Goal: Task Accomplishment & Management: Manage account settings

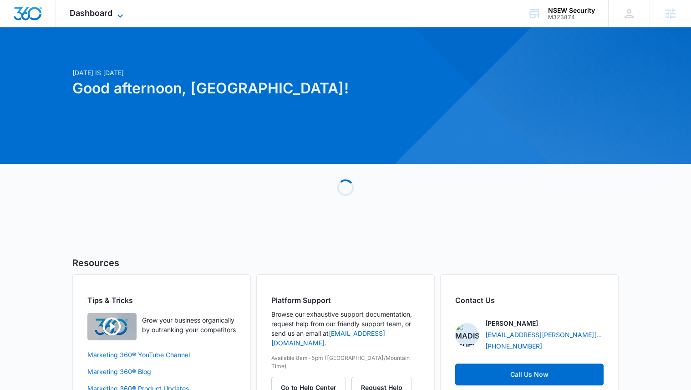
click at [93, 11] on span "Dashboard" at bounding box center [91, 13] width 43 height 10
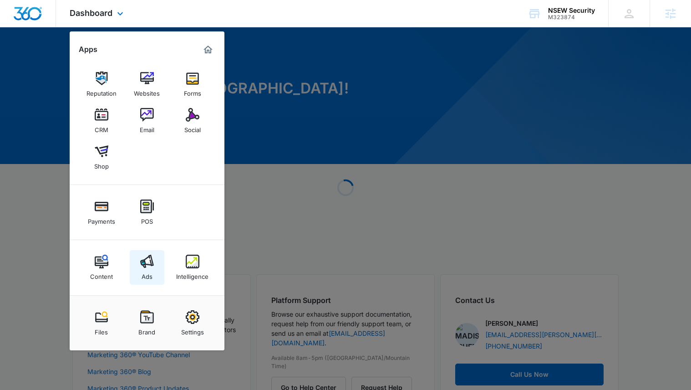
click at [148, 265] on img at bounding box center [147, 261] width 14 height 14
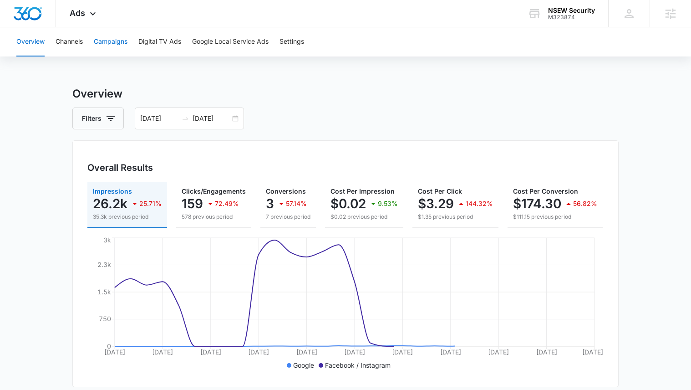
click at [109, 38] on button "Campaigns" at bounding box center [111, 41] width 34 height 29
click at [234, 122] on div "08/11/2025 09/10/2025" at bounding box center [189, 118] width 109 height 22
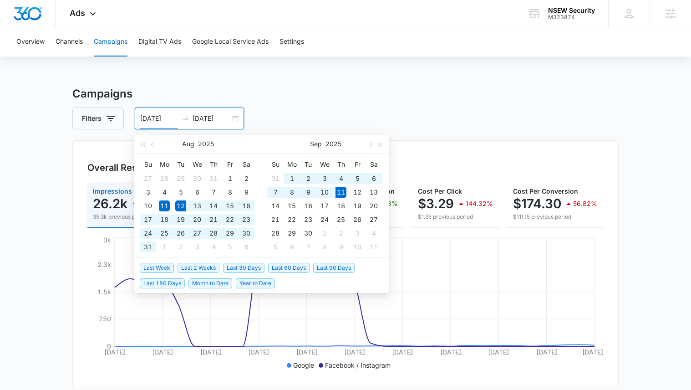
click at [232, 265] on span "Last 30 Days" at bounding box center [243, 268] width 41 height 10
type input "08/12/2025"
type input "09/11/2025"
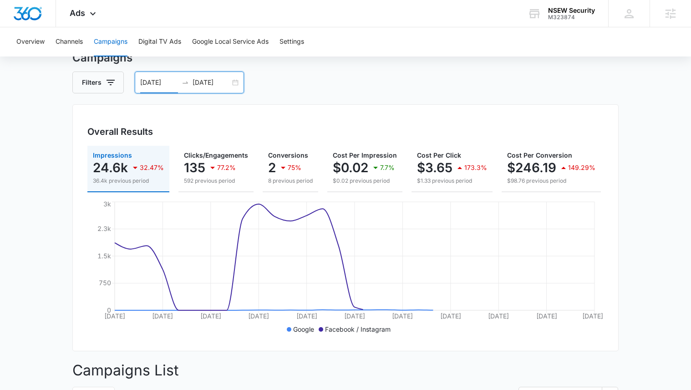
scroll to position [105, 0]
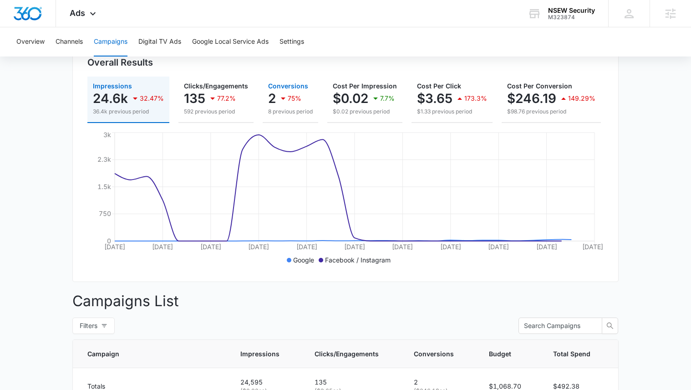
click at [293, 103] on div "75%" at bounding box center [290, 98] width 24 height 18
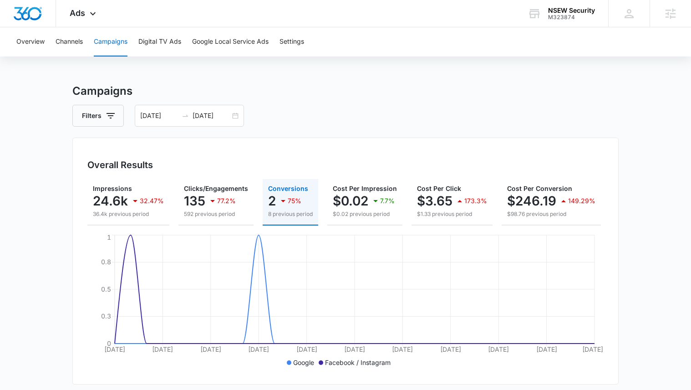
scroll to position [7, 0]
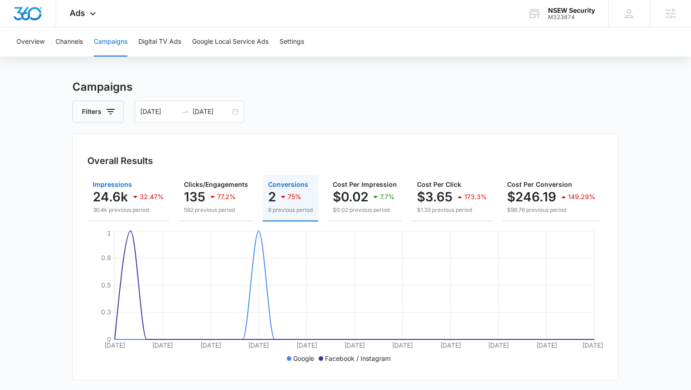
click at [124, 198] on p "24.6k" at bounding box center [110, 196] width 35 height 15
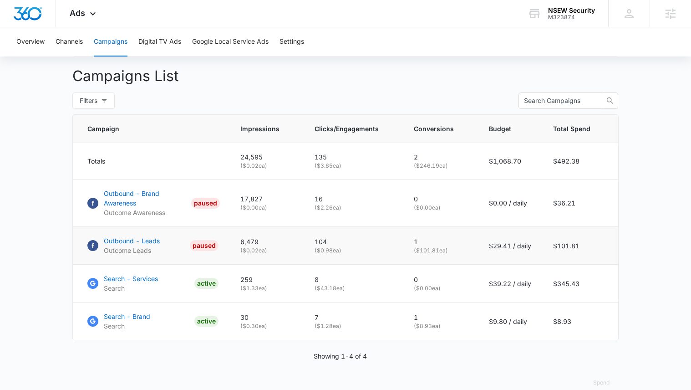
scroll to position [348, 0]
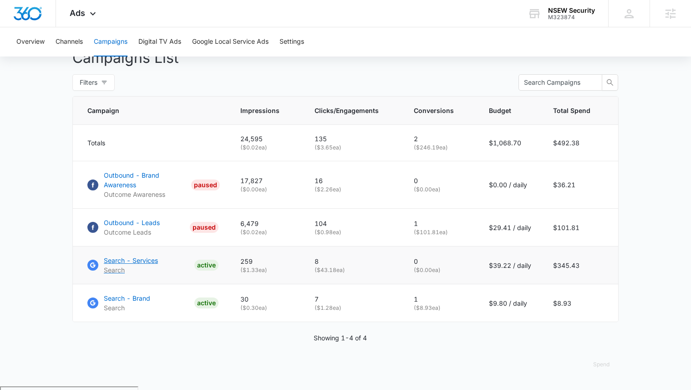
click at [148, 265] on p "Search - Services" at bounding box center [131, 260] width 54 height 10
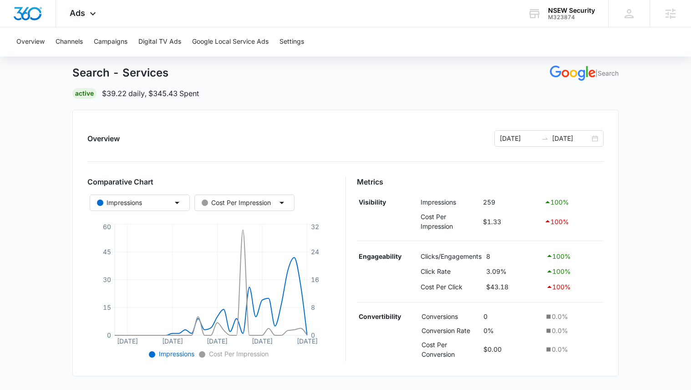
scroll to position [42, 0]
click at [91, 24] on div "Ads Apps Reputation Websites Forms CRM Email Social Shop Payments POS Content A…" at bounding box center [84, 13] width 56 height 27
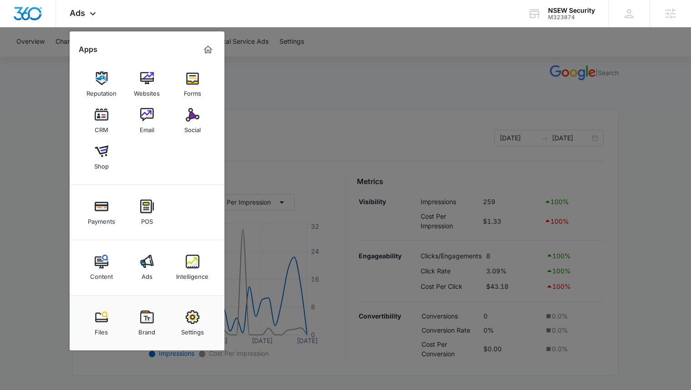
click at [412, 141] on div at bounding box center [345, 195] width 691 height 390
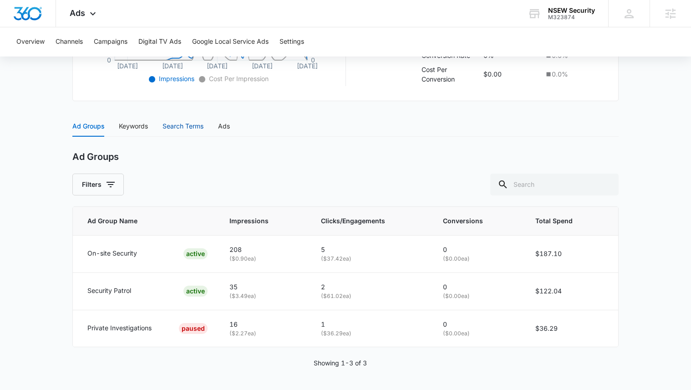
click at [170, 131] on div "Search Terms" at bounding box center [182, 126] width 41 height 10
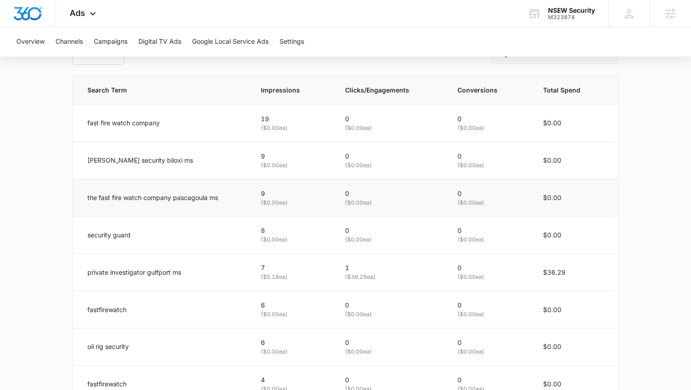
scroll to position [446, 0]
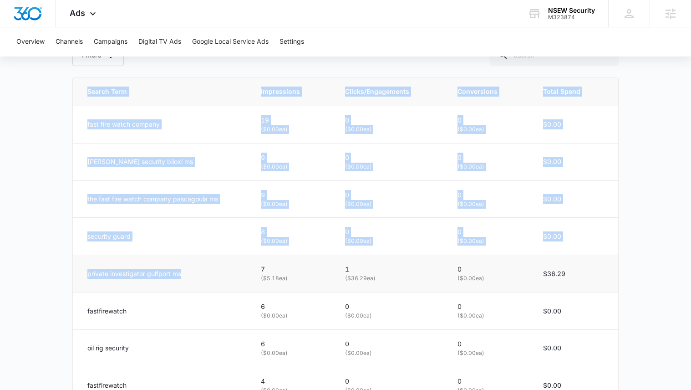
drag, startPoint x: 80, startPoint y: 127, endPoint x: 204, endPoint y: 275, distance: 193.1
click at [204, 275] on main "Search - Services | Search Active $39.22 daily , $345.43 Spent Overview [DATE] …" at bounding box center [345, 84] width 691 height 889
click at [47, 126] on main "Search - Services | Search Active $39.22 daily , $345.43 Spent Overview [DATE] …" at bounding box center [345, 84] width 691 height 889
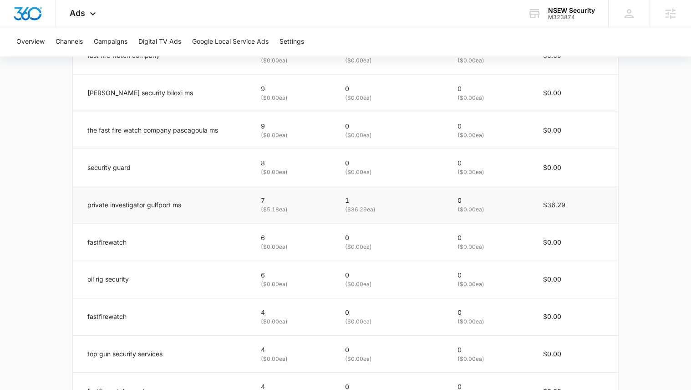
scroll to position [497, 0]
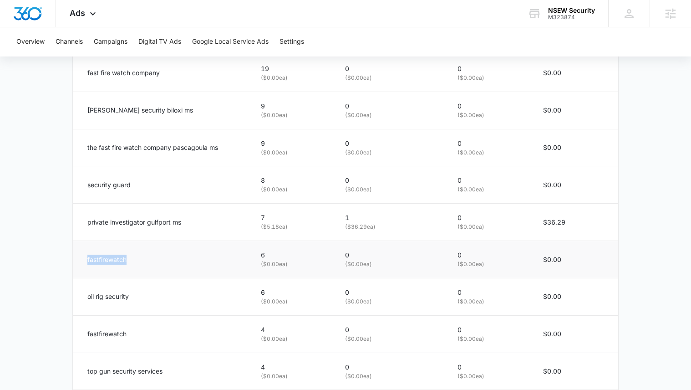
drag, startPoint x: 139, startPoint y: 266, endPoint x: 82, endPoint y: 257, distance: 58.1
click at [82, 257] on td "fastfirewatch" at bounding box center [161, 259] width 177 height 37
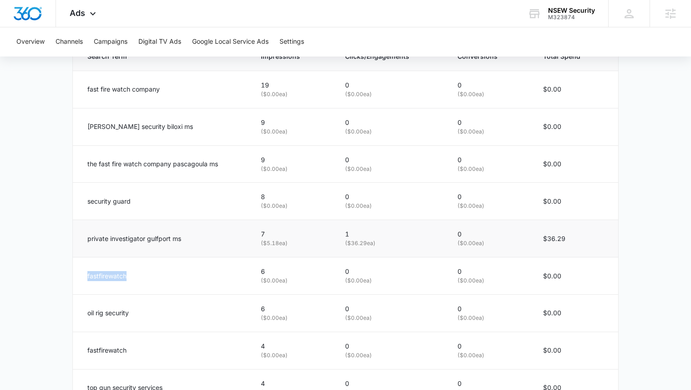
scroll to position [480, 0]
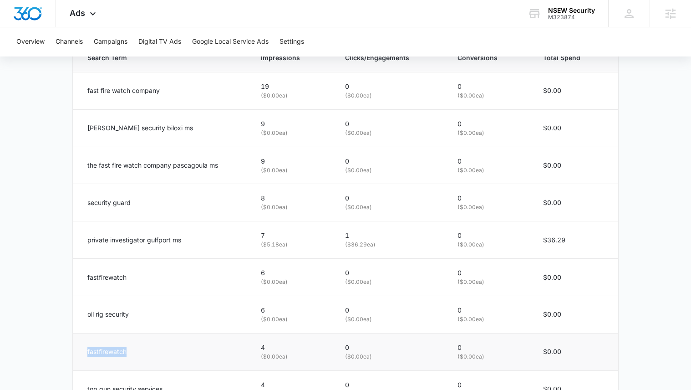
drag, startPoint x: 138, startPoint y: 350, endPoint x: 100, endPoint y: 340, distance: 39.4
click at [100, 340] on td "fastfirewatch" at bounding box center [161, 351] width 177 height 37
drag, startPoint x: 168, startPoint y: 95, endPoint x: 74, endPoint y: 88, distance: 94.4
click at [74, 88] on td "fast fire watch company" at bounding box center [161, 90] width 177 height 37
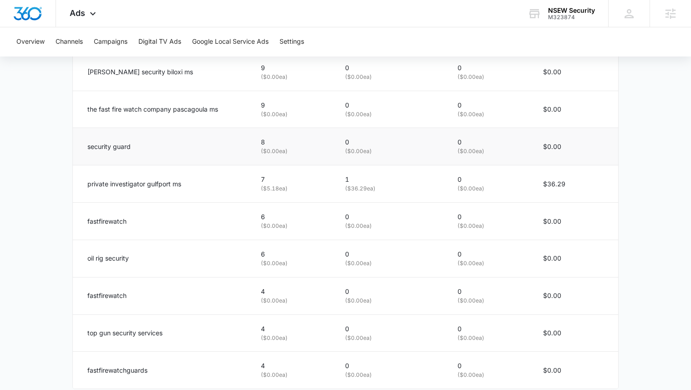
scroll to position [537, 0]
click at [123, 294] on p "fastfirewatch" at bounding box center [106, 294] width 39 height 10
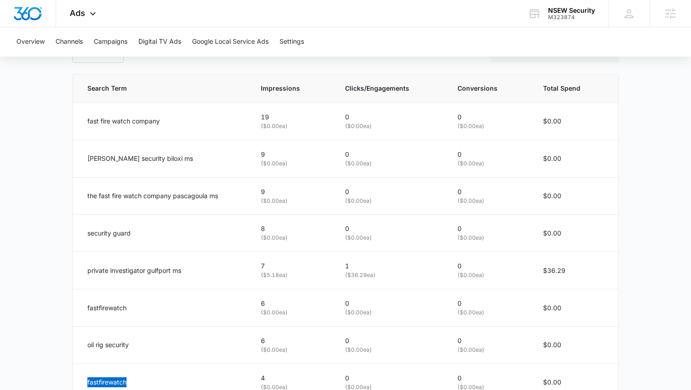
scroll to position [474, 0]
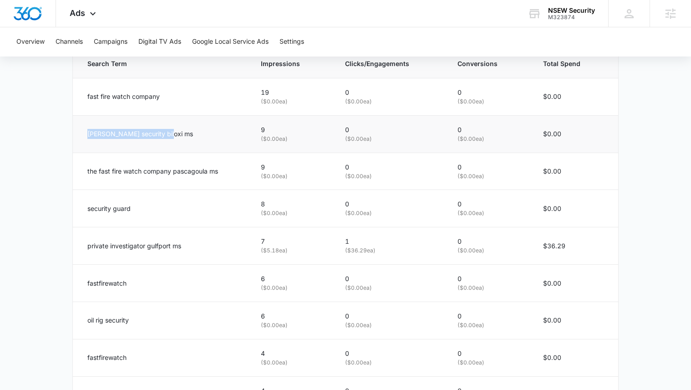
drag, startPoint x: 183, startPoint y: 135, endPoint x: 87, endPoint y: 132, distance: 96.1
click at [87, 132] on div "[PERSON_NAME] security biloxi ms" at bounding box center [163, 134] width 152 height 10
drag, startPoint x: 213, startPoint y: 252, endPoint x: 209, endPoint y: 182, distance: 70.7
click at [76, 248] on td "private investigator gulfport ms" at bounding box center [161, 245] width 177 height 37
click at [303, 252] on p "( $5.18 ea)" at bounding box center [292, 250] width 62 height 9
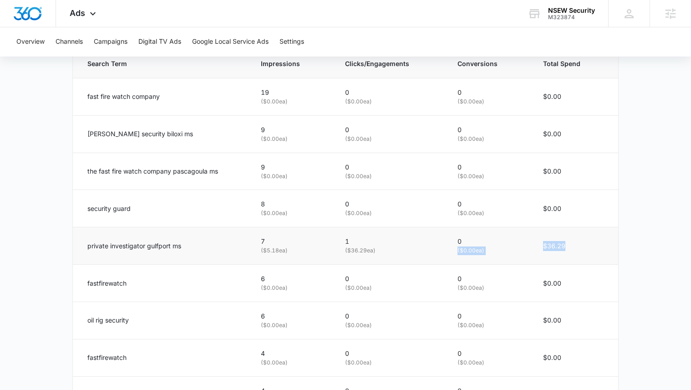
drag, startPoint x: 603, startPoint y: 250, endPoint x: 531, endPoint y: 240, distance: 72.6
click at [531, 240] on tr "private investigator gulfport ms 7 ( $5.18 ea) 1 ( $36.29 ea) 0 ( $0.00 ea) $36…" at bounding box center [345, 245] width 545 height 37
click at [531, 240] on td "0 ( $0.00 ea)" at bounding box center [489, 245] width 85 height 37
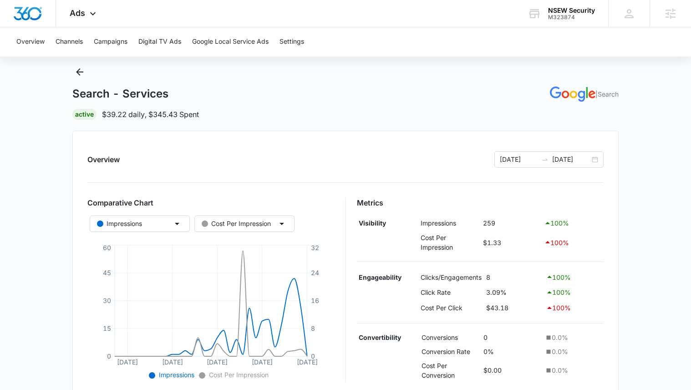
scroll to position [13, 0]
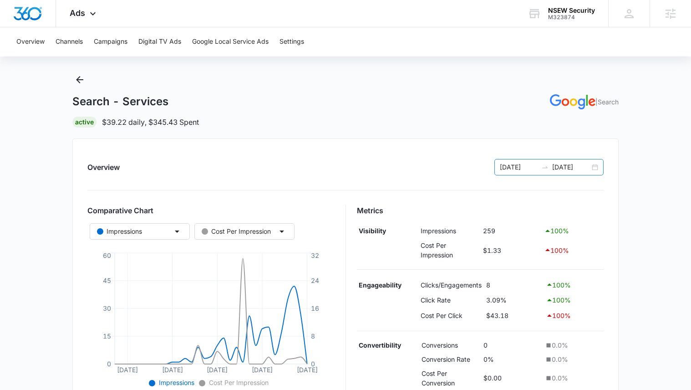
click at [595, 168] on div "[DATE] [DATE]" at bounding box center [548, 167] width 109 height 16
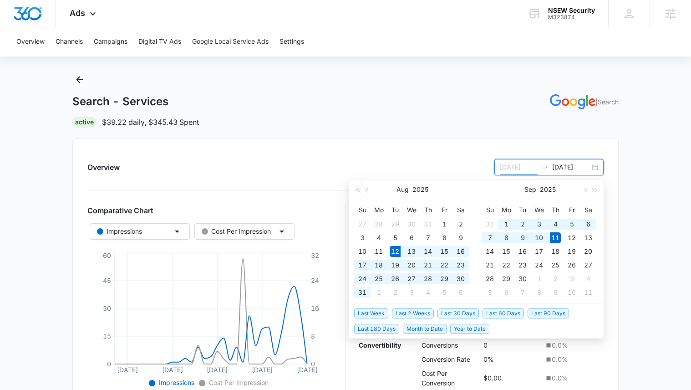
type input "[DATE]"
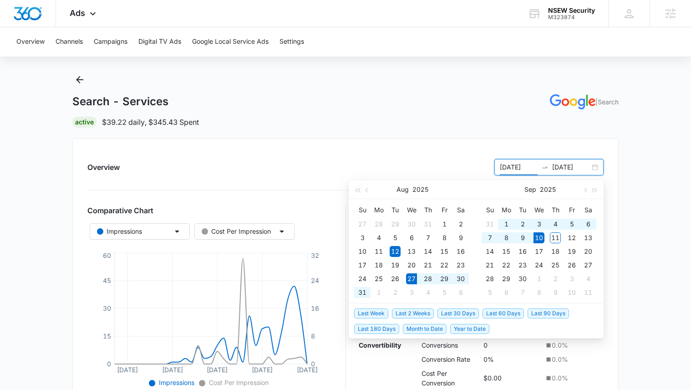
click at [413, 315] on span "Last 2 Weeks" at bounding box center [413, 313] width 42 height 10
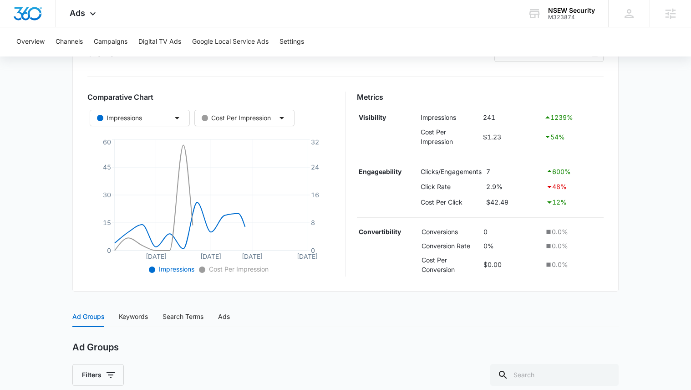
scroll to position [261, 0]
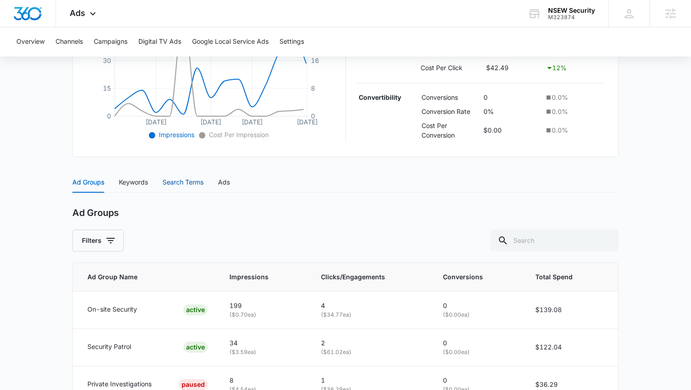
click at [180, 184] on div "Search Terms" at bounding box center [182, 182] width 41 height 10
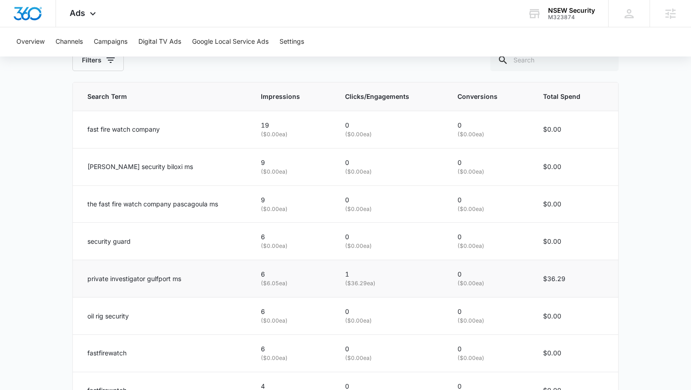
scroll to position [442, 0]
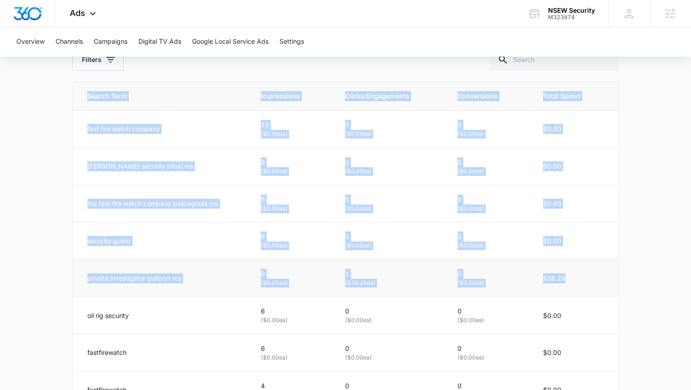
drag, startPoint x: 589, startPoint y: 275, endPoint x: 72, endPoint y: 277, distance: 516.2
click at [73, 277] on tr "private investigator gulfport ms 6 ( $6.05 ea) 1 ( $36.29 ea) 0 ( $0.00 ea) $36…" at bounding box center [345, 277] width 545 height 37
click at [73, 277] on td "private investigator gulfport ms" at bounding box center [161, 277] width 177 height 37
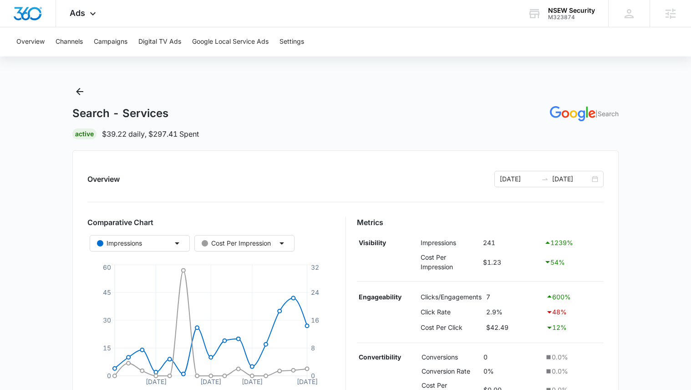
scroll to position [2, 0]
click at [509, 176] on input "[DATE]" at bounding box center [519, 178] width 38 height 10
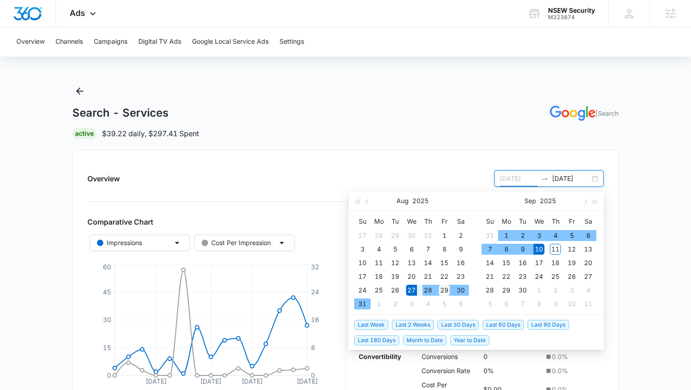
type input "[DATE]"
click at [441, 289] on div "29" at bounding box center [444, 289] width 11 height 11
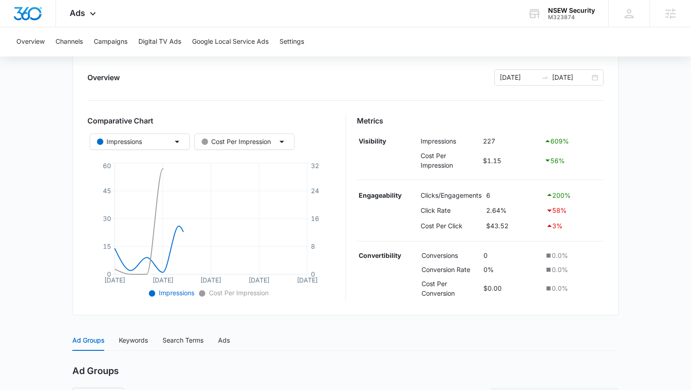
scroll to position [280, 0]
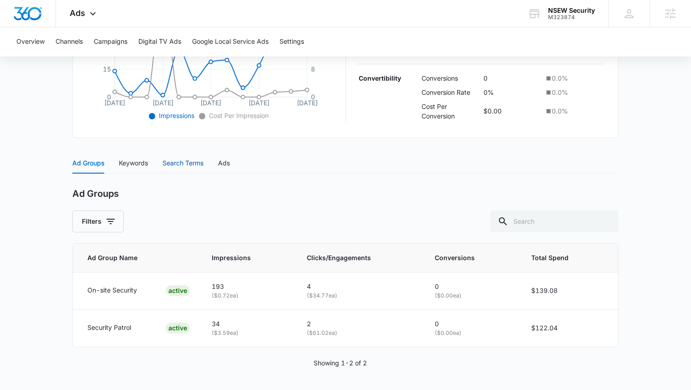
click at [171, 159] on div "Search Terms" at bounding box center [182, 163] width 41 height 10
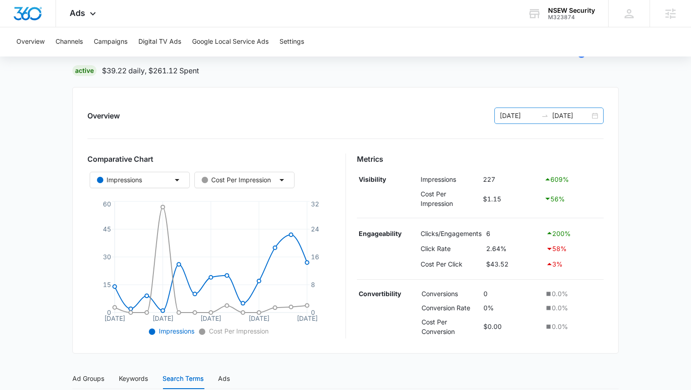
scroll to position [63, 0]
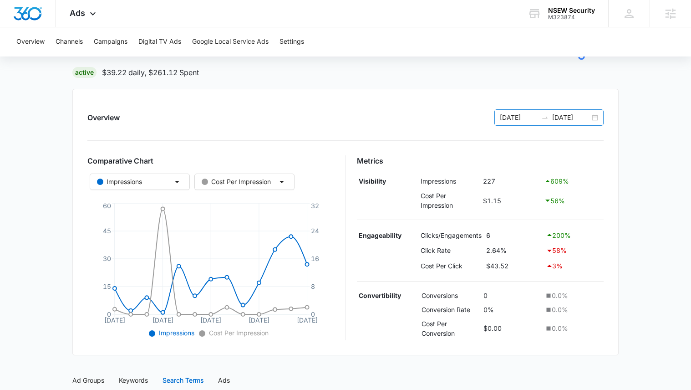
click at [533, 117] on input "[DATE]" at bounding box center [519, 117] width 38 height 10
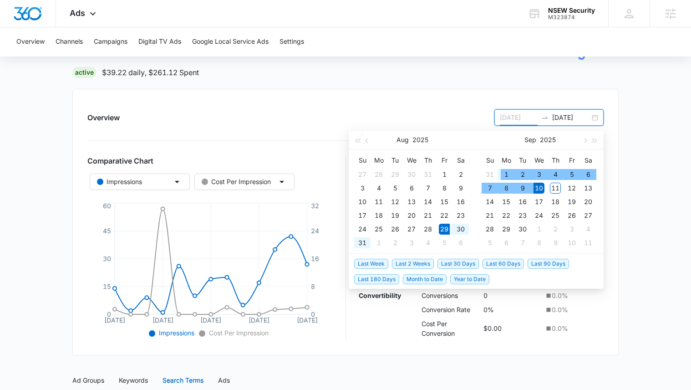
type input "[DATE]"
click at [474, 103] on div "Overview [DATE] [DATE] Comparative Chart Impressions Cost Per Impression [DATE]…" at bounding box center [345, 222] width 546 height 266
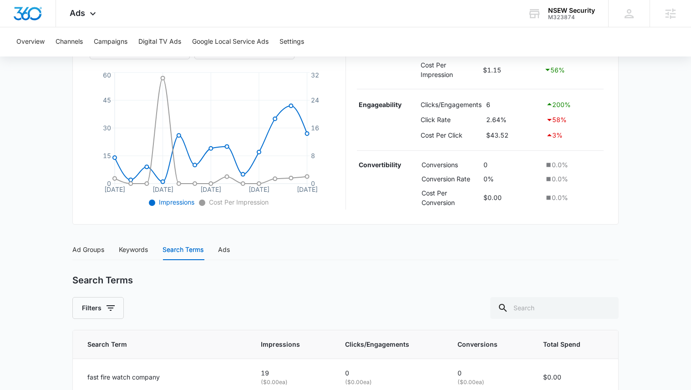
scroll to position [195, 0]
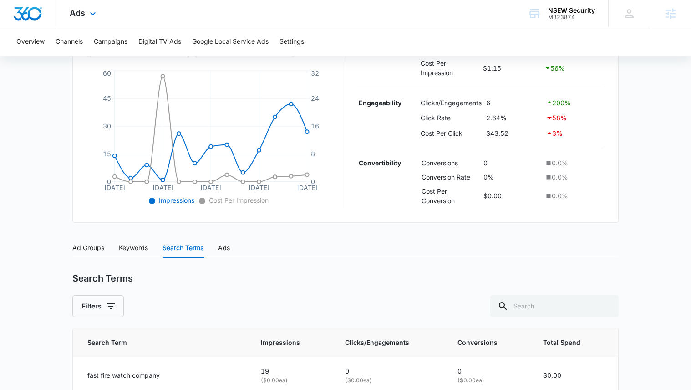
click at [85, 16] on div "Ads Apps Reputation Websites Forms CRM Email Social Shop Payments POS Content A…" at bounding box center [84, 13] width 56 height 27
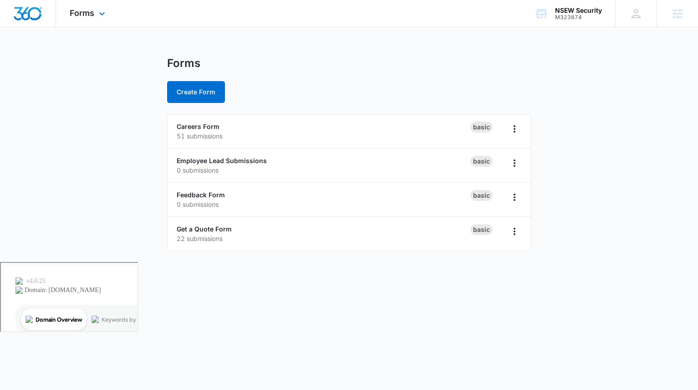
click at [59, 19] on div "Forms Apps Reputation Websites Forms CRM Email Social Shop Payments POS Content…" at bounding box center [88, 13] width 65 height 27
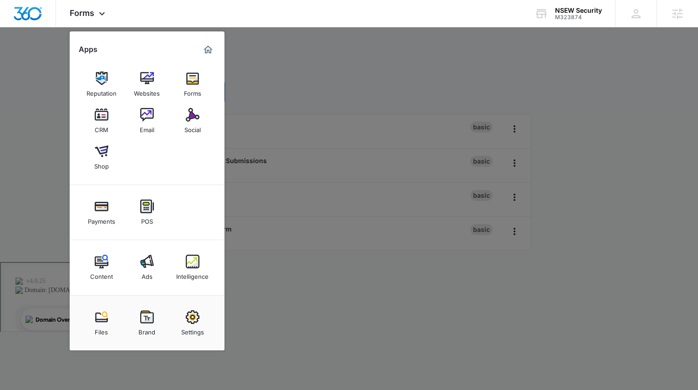
click at [322, 36] on div at bounding box center [349, 195] width 698 height 390
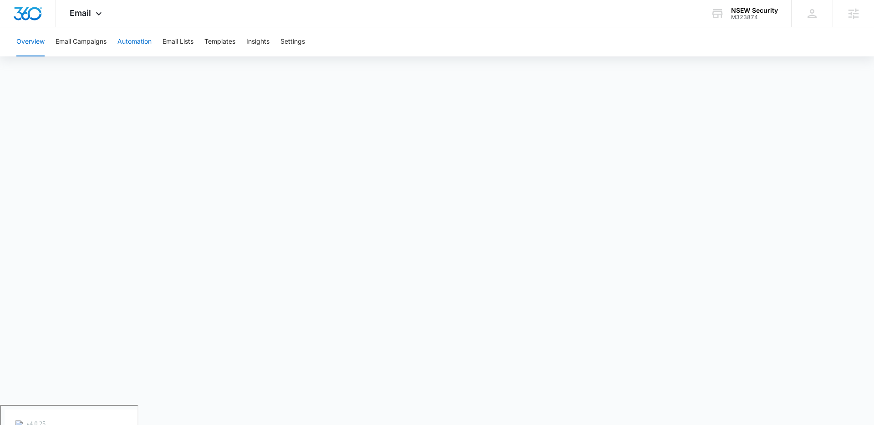
click at [123, 38] on button "Automation" at bounding box center [134, 41] width 34 height 29
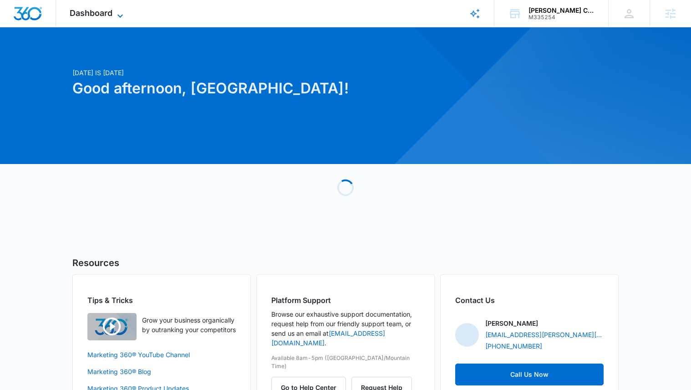
click at [76, 12] on span "Dashboard" at bounding box center [91, 13] width 43 height 10
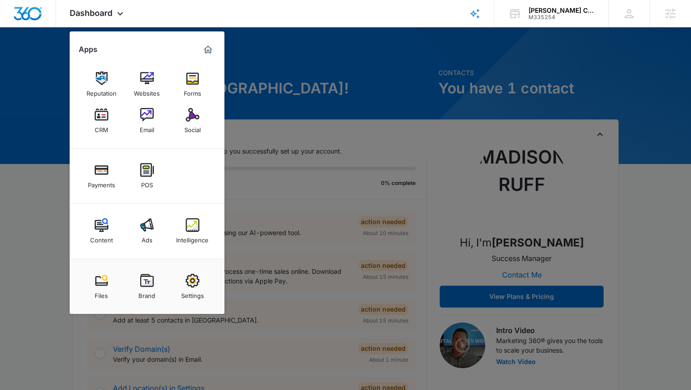
click at [287, 87] on div at bounding box center [345, 195] width 691 height 390
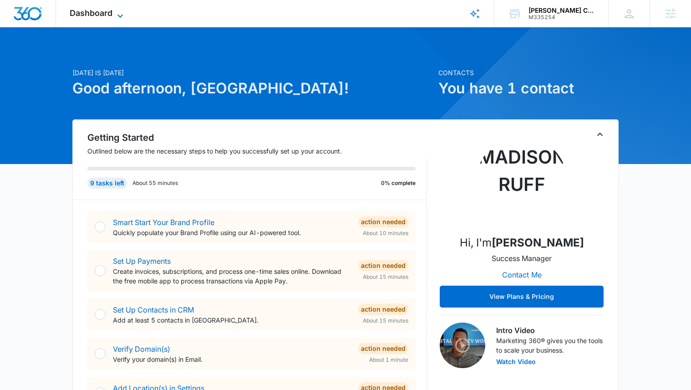
click at [125, 17] on icon at bounding box center [120, 15] width 11 height 11
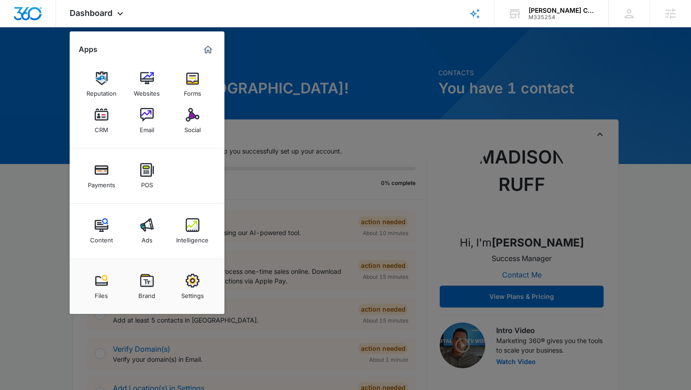
click at [495, 106] on div at bounding box center [345, 195] width 691 height 390
